Goal: Contribute content

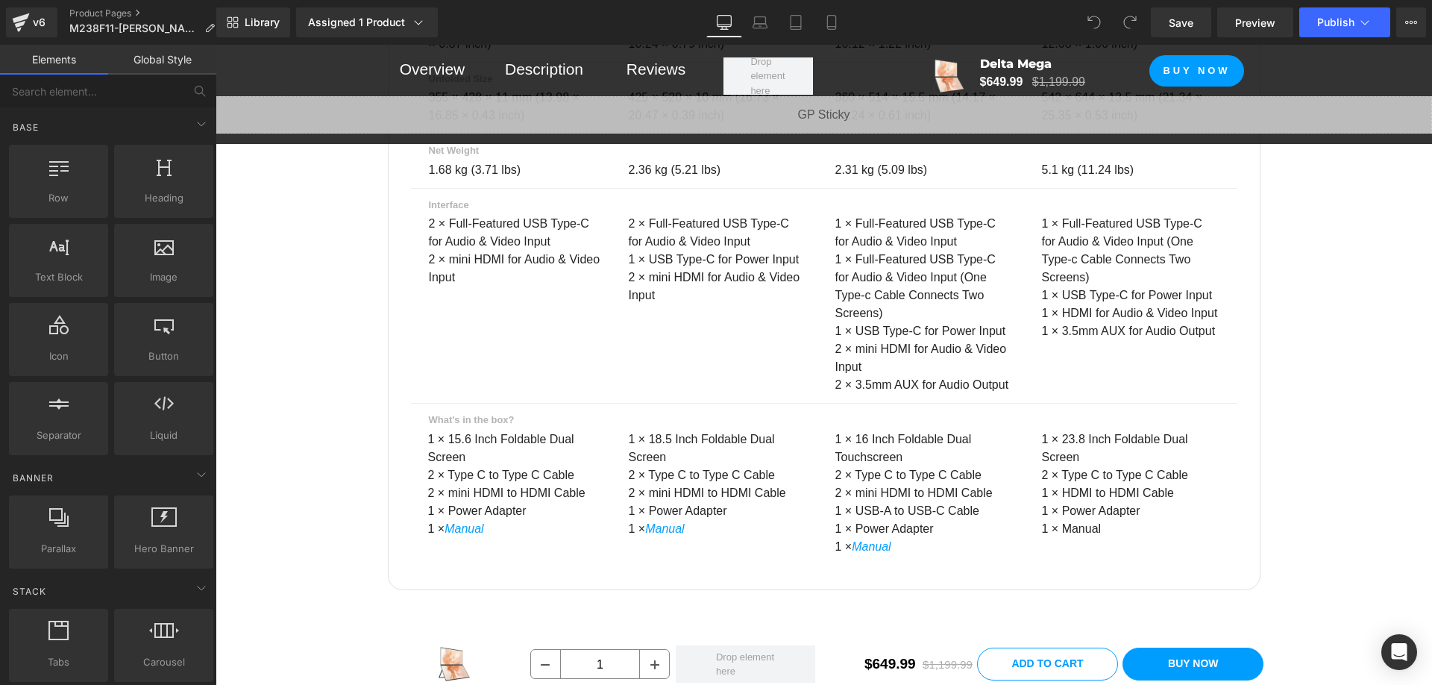
scroll to position [13682, 0]
click at [1105, 519] on p "1 × Manual" at bounding box center [1134, 528] width 184 height 18
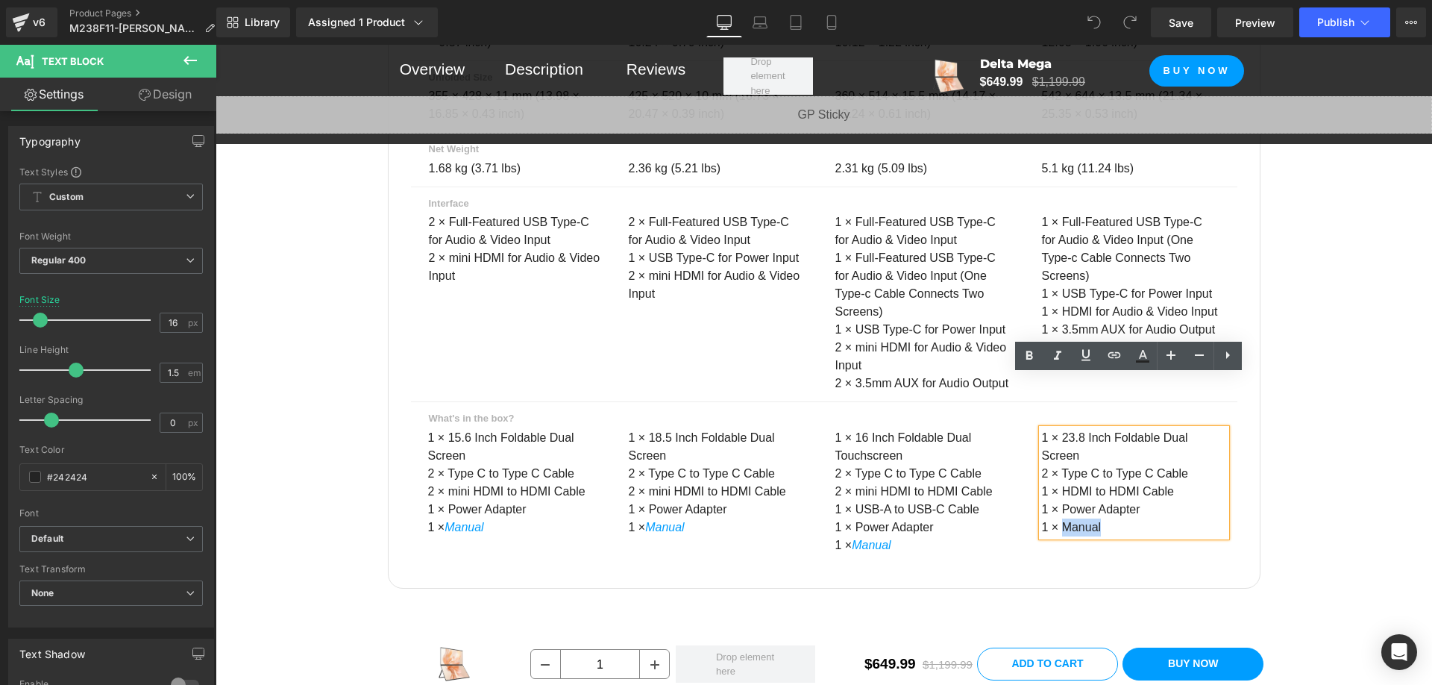
drag, startPoint x: 1058, startPoint y: 456, endPoint x: 1097, endPoint y: 455, distance: 39.5
click at [1097, 519] on p "1 × Manual" at bounding box center [1134, 528] width 184 height 18
click at [1109, 355] on icon at bounding box center [1114, 354] width 13 height 6
drag, startPoint x: 1128, startPoint y: 486, endPoint x: 1142, endPoint y: 487, distance: 14.3
click at [1128, 486] on input "text" at bounding box center [1145, 488] width 230 height 37
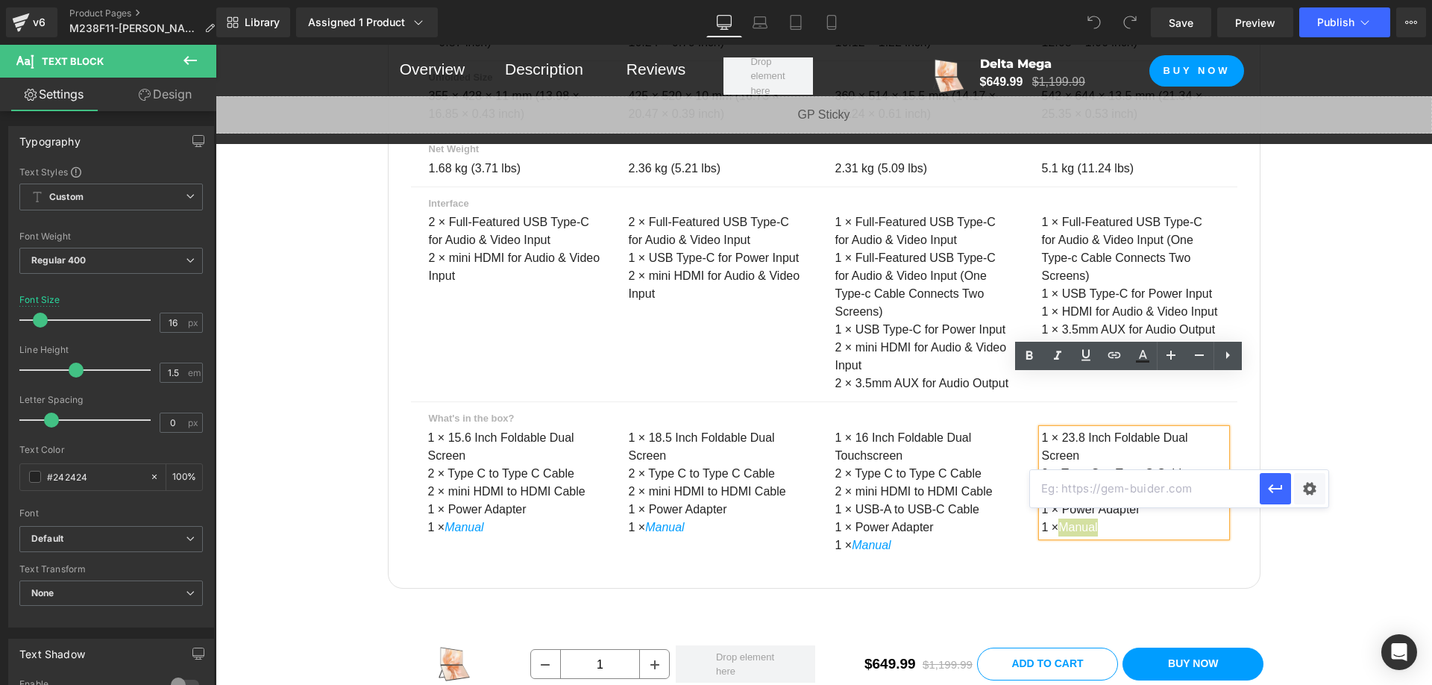
paste input "[URL][DOMAIN_NAME]"
type input "[URL][DOMAIN_NAME]"
click at [1268, 487] on icon "button" at bounding box center [1276, 489] width 18 height 18
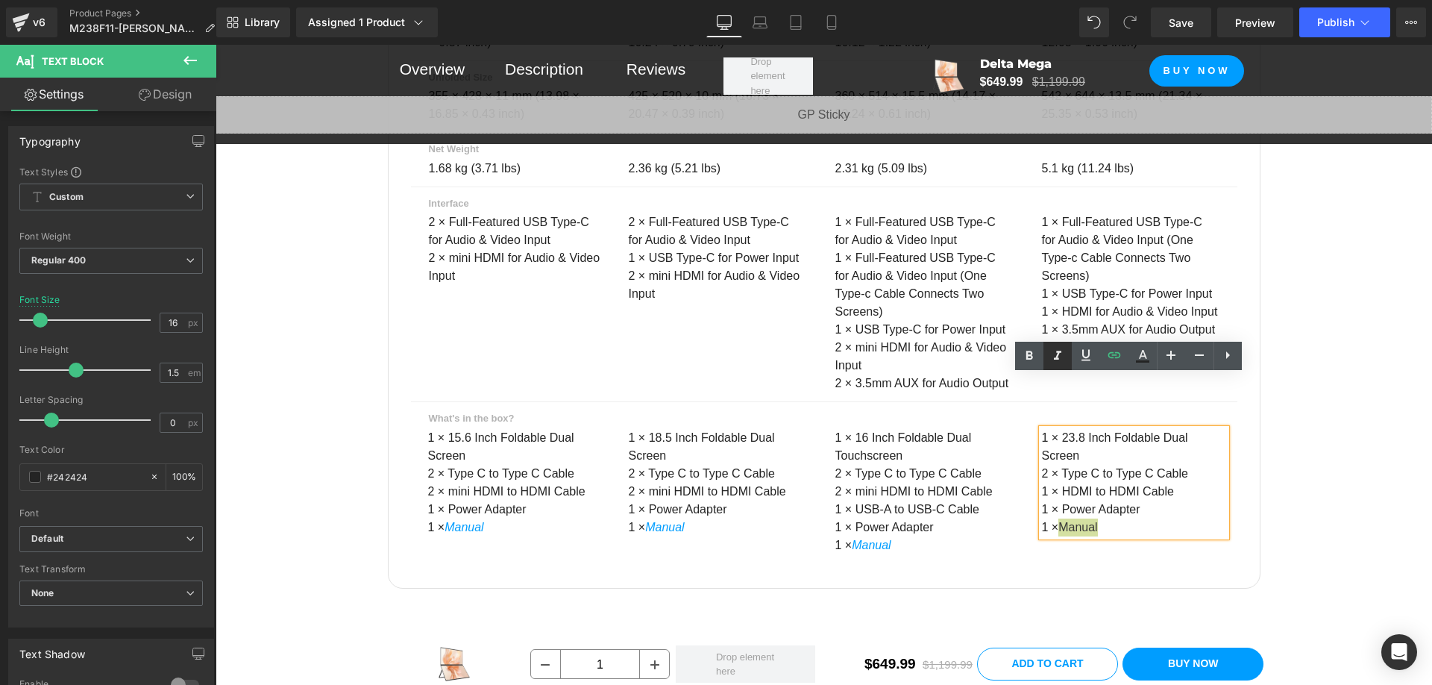
click at [1059, 357] on icon at bounding box center [1058, 356] width 18 height 18
click at [1147, 353] on icon at bounding box center [1143, 356] width 18 height 18
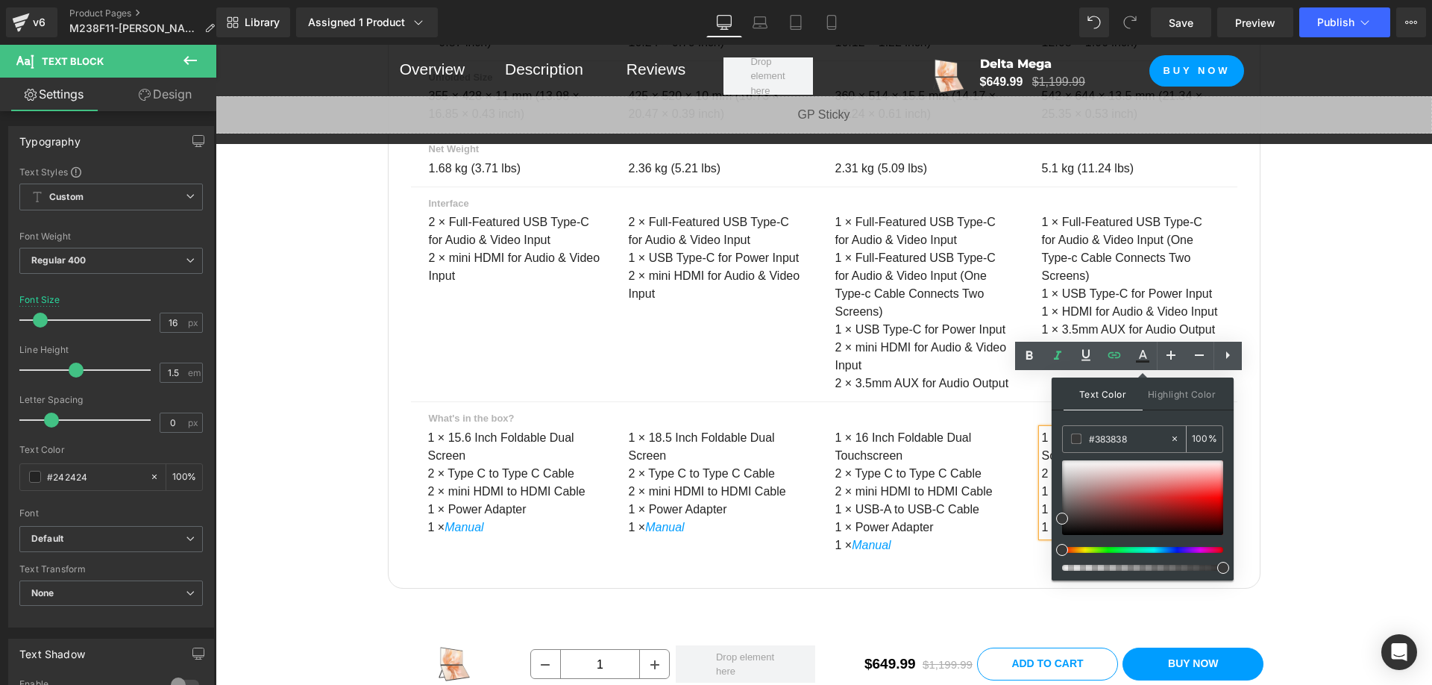
drag, startPoint x: 1126, startPoint y: 436, endPoint x: 1117, endPoint y: 442, distance: 10.8
click at [1115, 439] on input "#383838" at bounding box center [1129, 438] width 81 height 16
drag, startPoint x: 1130, startPoint y: 511, endPoint x: 1138, endPoint y: 484, distance: 27.9
click at [1133, 507] on div at bounding box center [1142, 497] width 161 height 75
drag, startPoint x: 1136, startPoint y: 437, endPoint x: 1094, endPoint y: 439, distance: 41.1
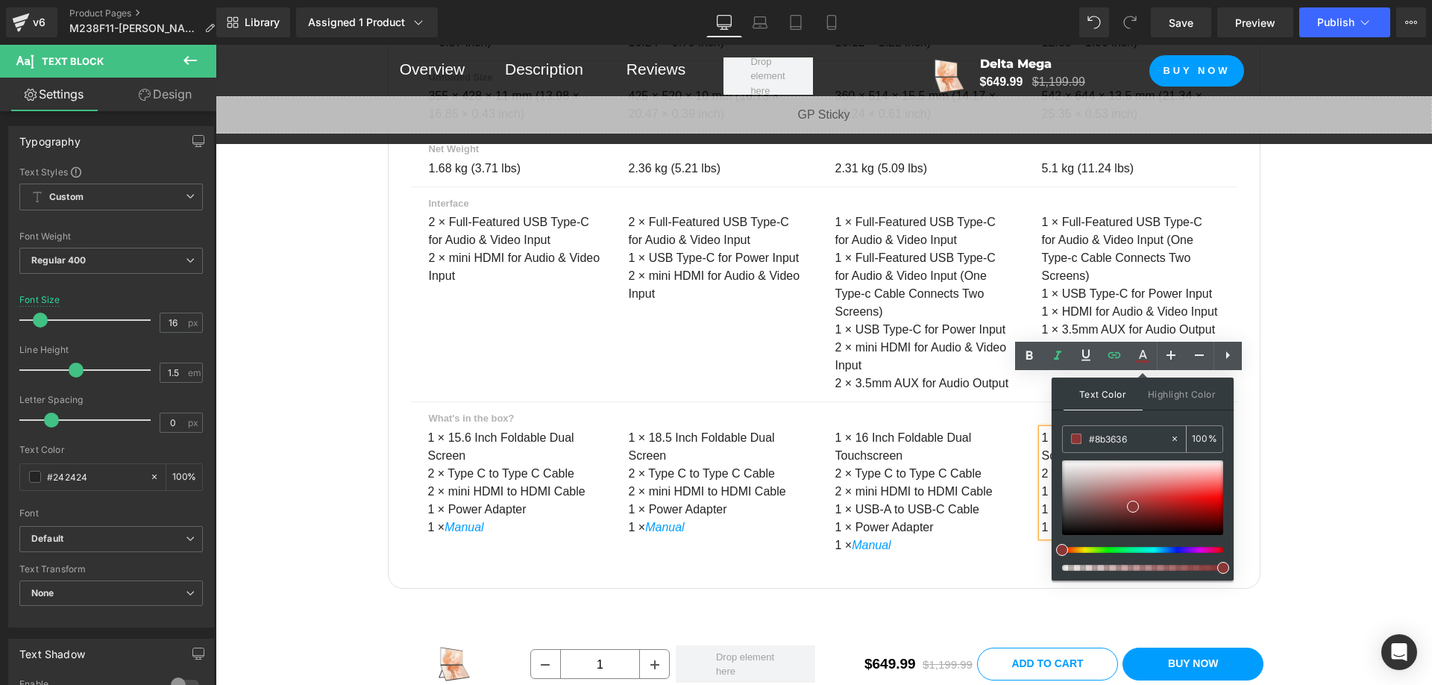
click at [1094, 439] on input "#383838" at bounding box center [1129, 438] width 81 height 16
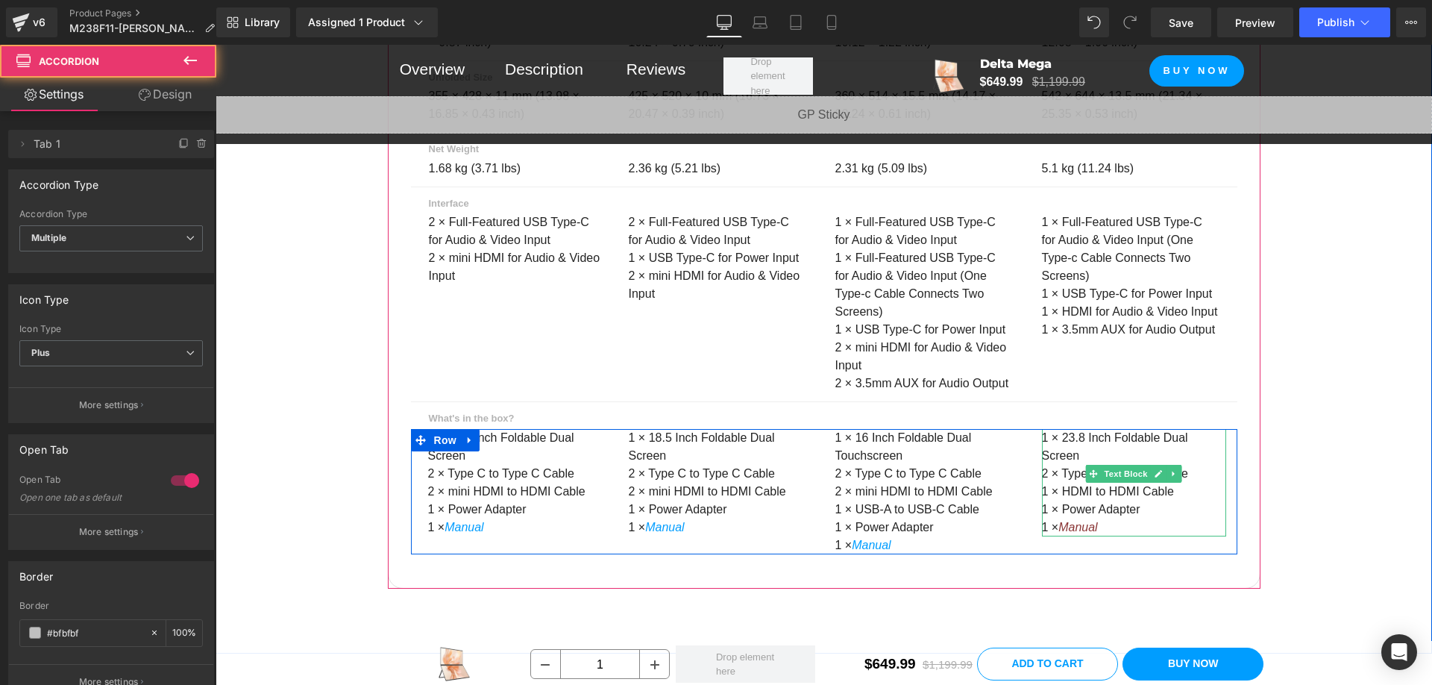
click at [1106, 519] on p "1 × Manual" at bounding box center [1134, 528] width 184 height 18
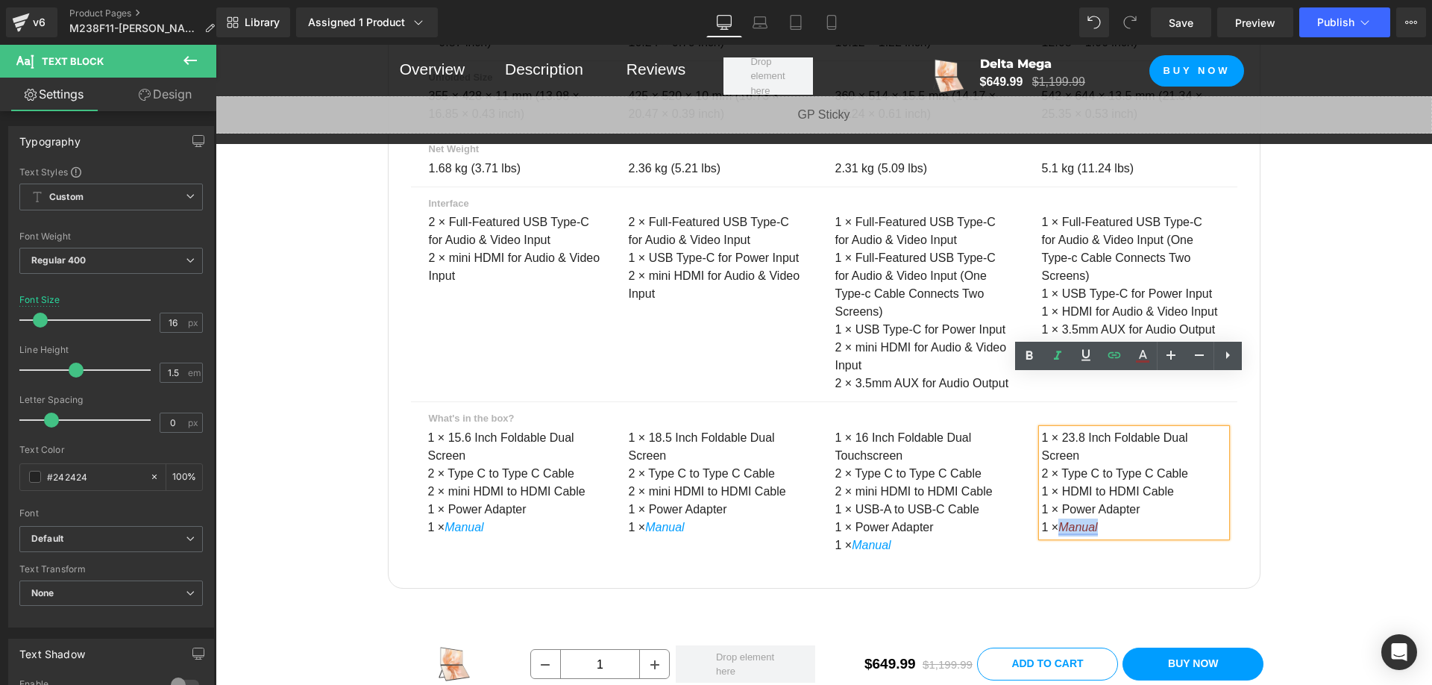
drag, startPoint x: 1102, startPoint y: 454, endPoint x: 1059, endPoint y: 460, distance: 43.1
click at [1059, 519] on p "1 × Manual" at bounding box center [1134, 528] width 184 height 18
click at [1134, 354] on icon at bounding box center [1143, 356] width 18 height 18
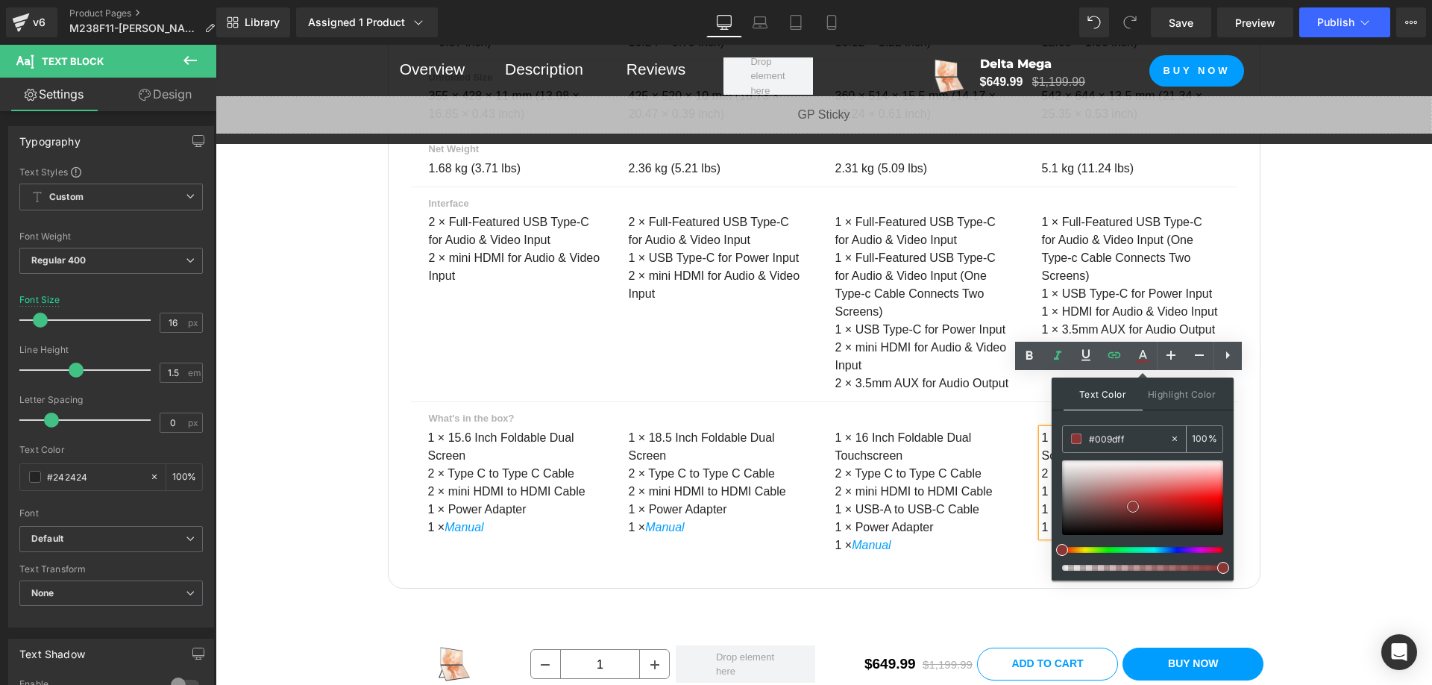
drag, startPoint x: 1136, startPoint y: 495, endPoint x: 1136, endPoint y: 436, distance: 59.7
click at [1136, 489] on div at bounding box center [1142, 497] width 161 height 75
drag, startPoint x: 1129, startPoint y: 436, endPoint x: 1095, endPoint y: 440, distance: 33.8
click at [1095, 440] on input "#009dff" at bounding box center [1129, 438] width 81 height 16
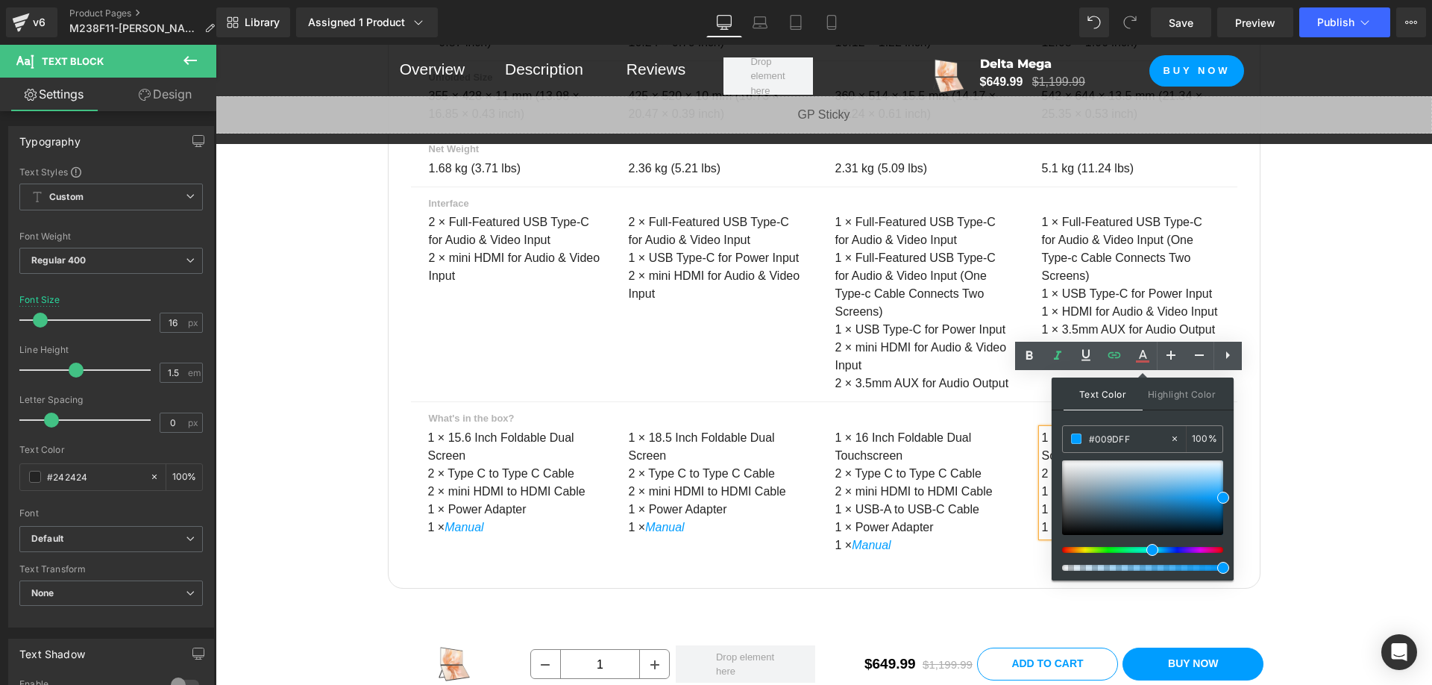
type input "#009DFF"
click at [1147, 419] on div "Text Color Highlight Color #333333 #009DFF 100 % transparent 0 %" at bounding box center [1143, 479] width 182 height 203
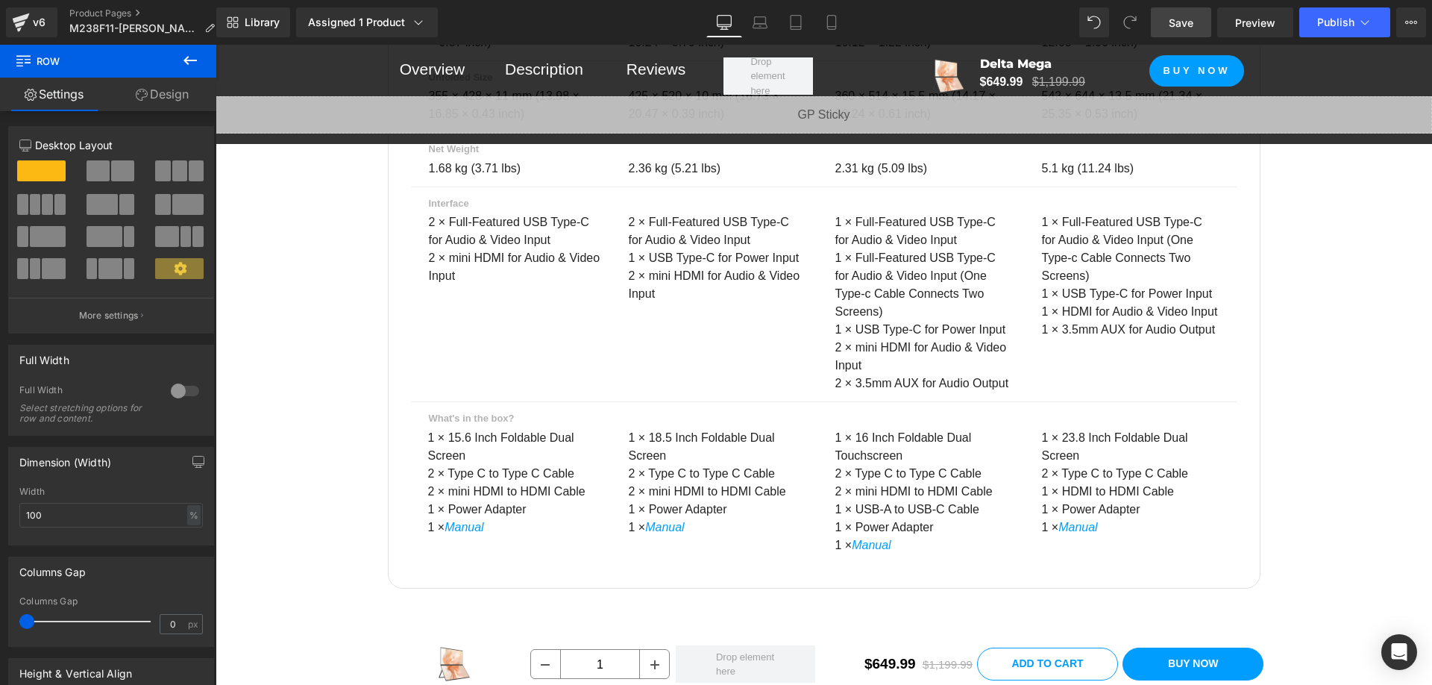
drag, startPoint x: 1180, startPoint y: 21, endPoint x: 954, endPoint y: 637, distance: 656.4
click at [1180, 21] on span "Save" at bounding box center [1181, 23] width 25 height 16
click at [1344, 25] on span "Publish" at bounding box center [1336, 22] width 37 height 12
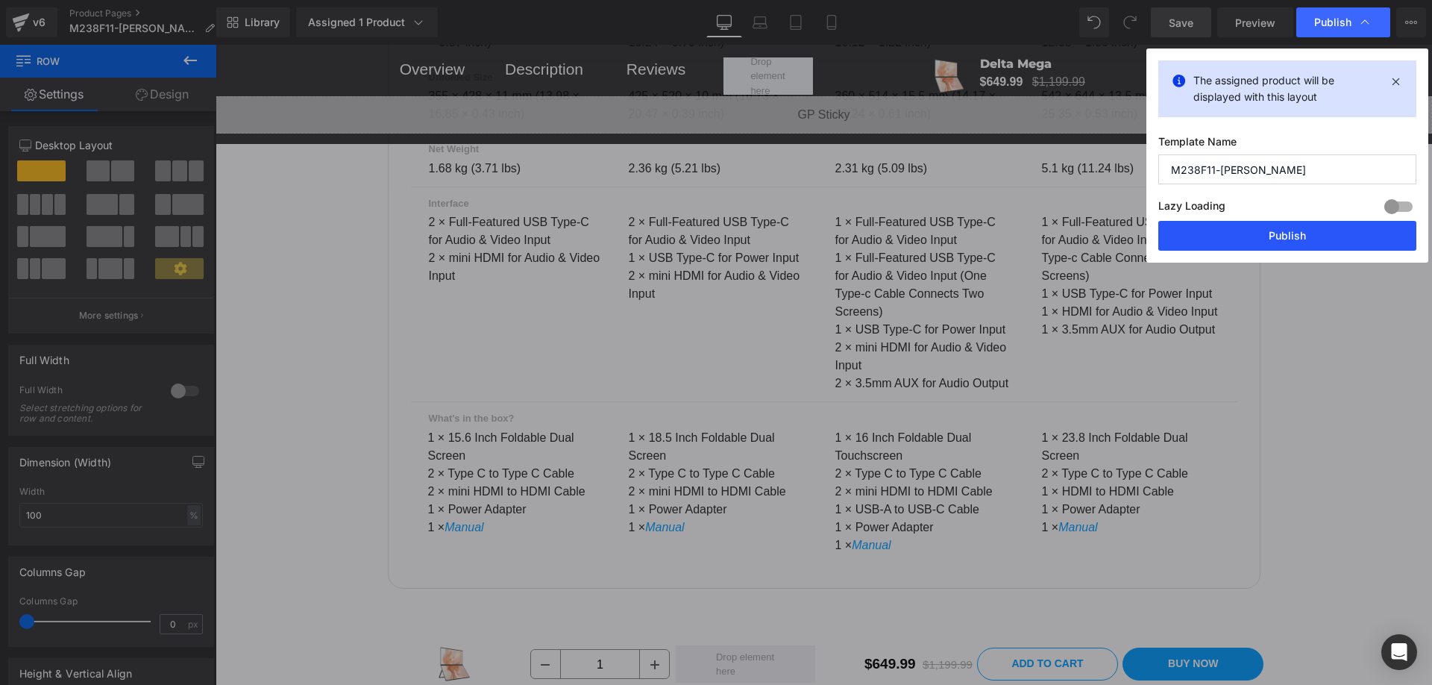
drag, startPoint x: 1253, startPoint y: 240, endPoint x: 803, endPoint y: 113, distance: 467.4
click at [1253, 240] on button "Publish" at bounding box center [1288, 236] width 258 height 30
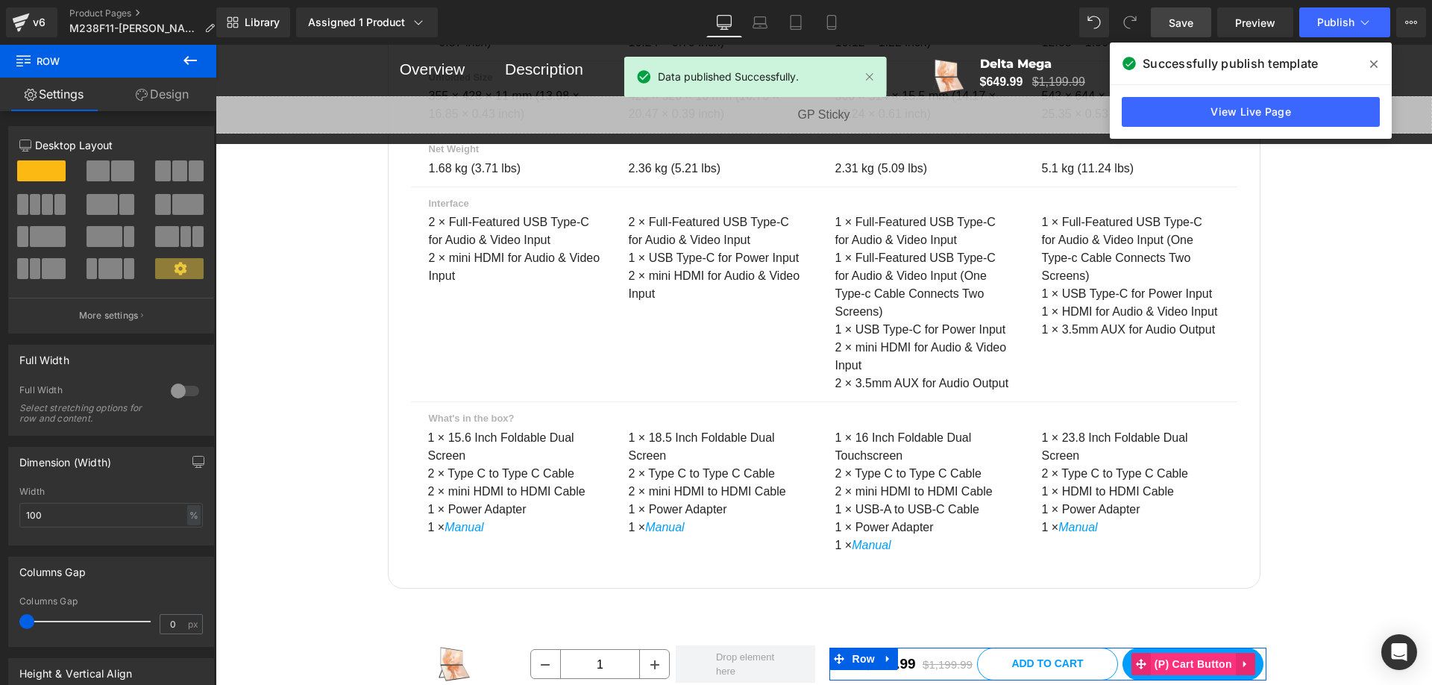
click at [1204, 666] on span "(P) Cart Button" at bounding box center [1193, 664] width 85 height 22
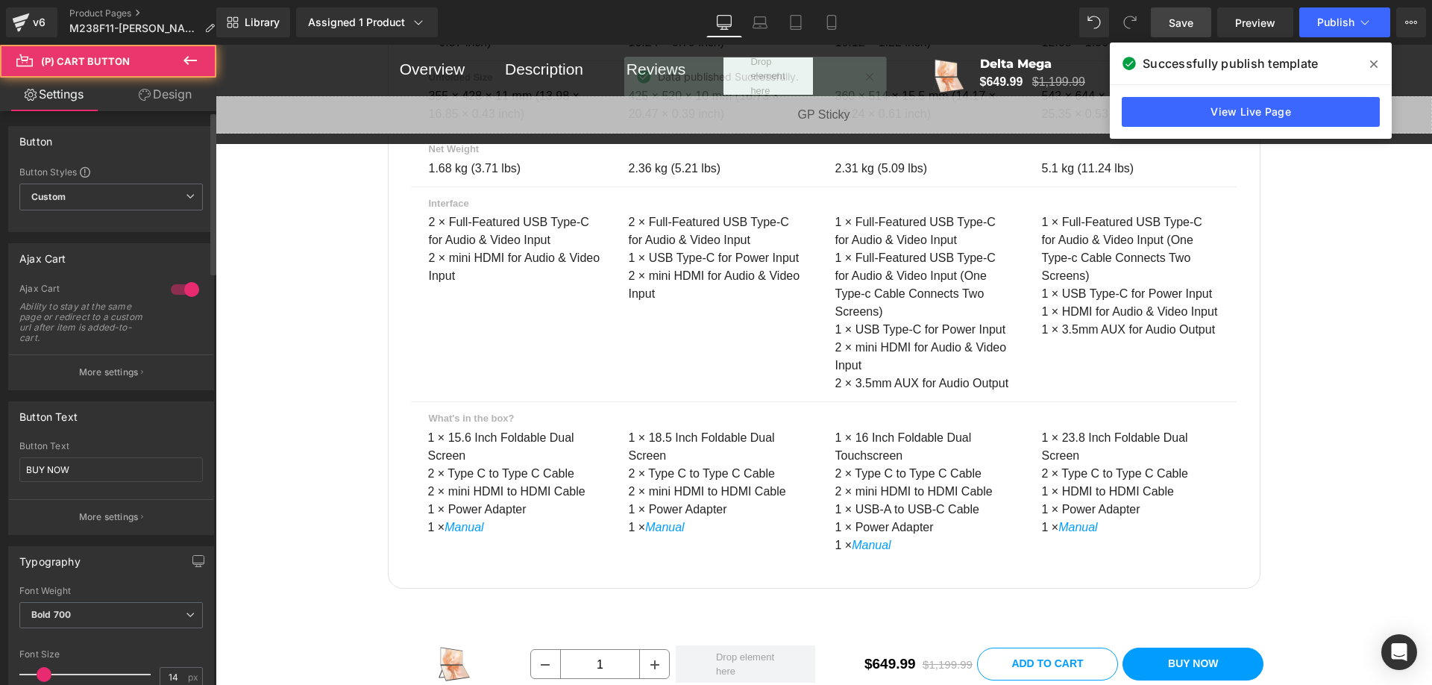
drag, startPoint x: 107, startPoint y: 381, endPoint x: 143, endPoint y: 373, distance: 36.6
click at [107, 380] on button "More settings" at bounding box center [111, 371] width 204 height 35
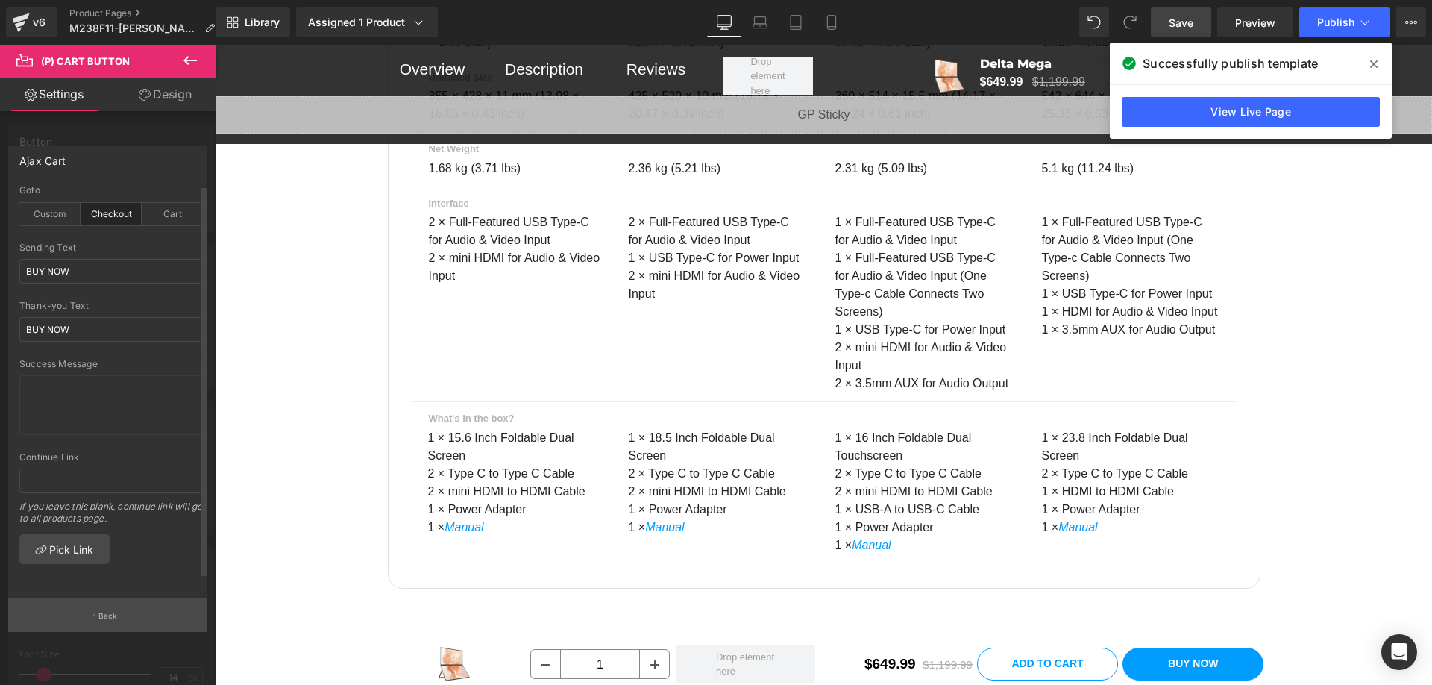
click at [119, 615] on button "Back" at bounding box center [107, 615] width 199 height 34
